Goal: Use online tool/utility: Utilize a website feature to perform a specific function

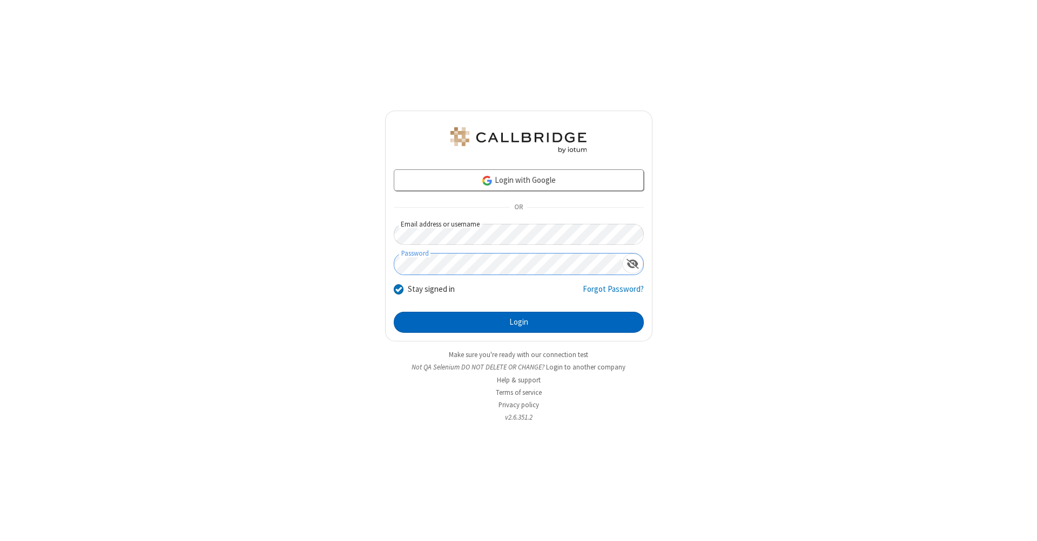
click at [518, 323] on button "Login" at bounding box center [519, 323] width 250 height 22
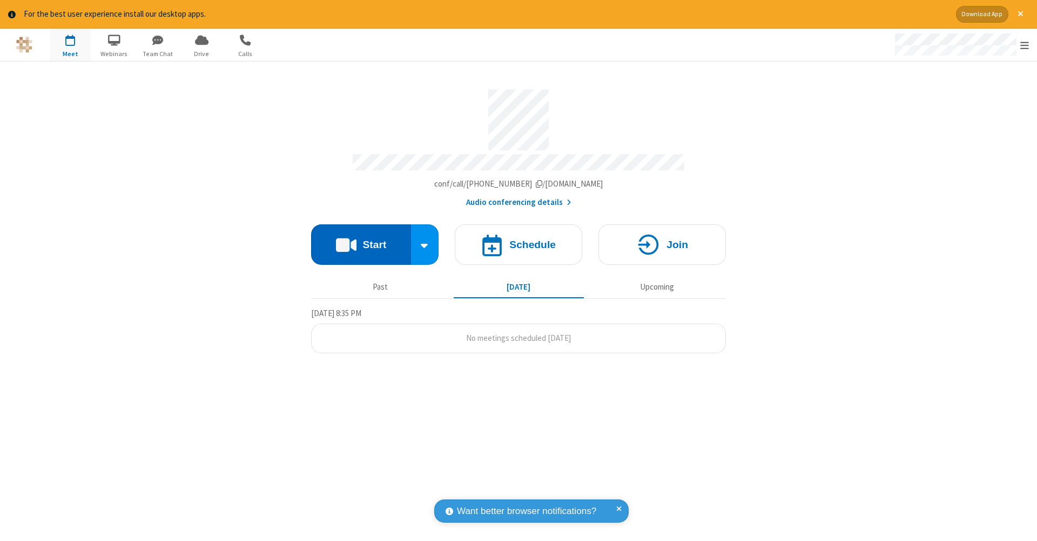
click at [361, 239] on button "Start" at bounding box center [361, 245] width 100 height 40
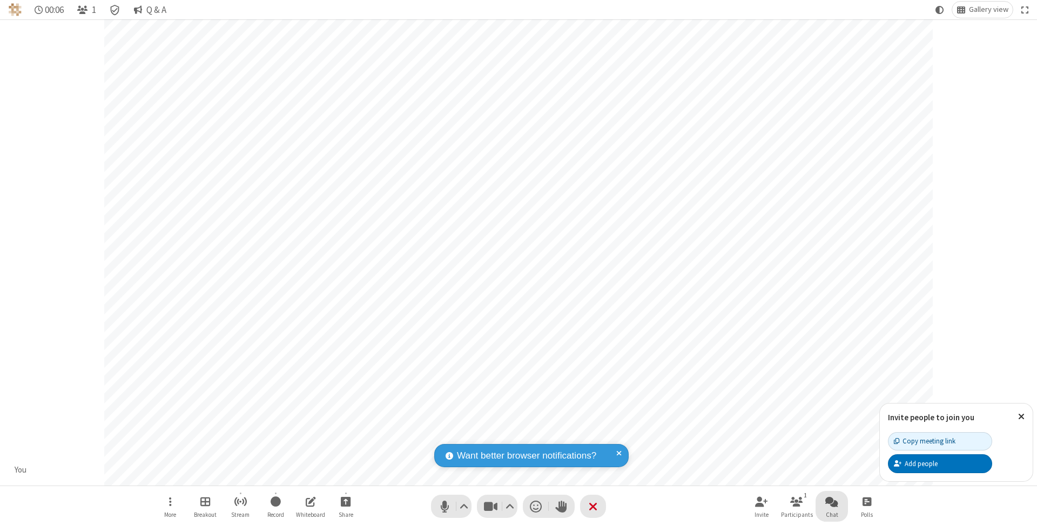
click at [831, 502] on span "Open chat" at bounding box center [831, 501] width 13 height 13
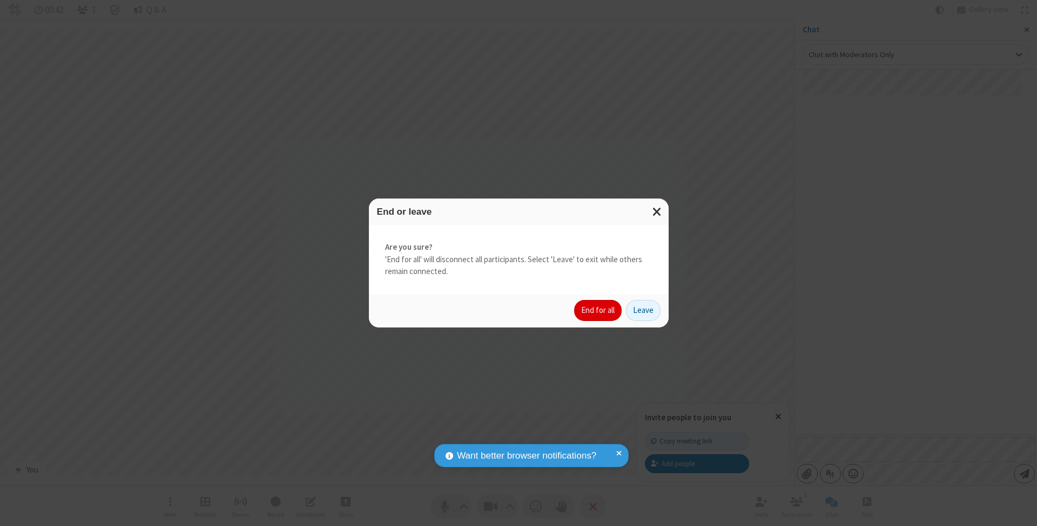
click at [598, 310] on button "End for all" at bounding box center [598, 311] width 48 height 22
